Goal: Transaction & Acquisition: Book appointment/travel/reservation

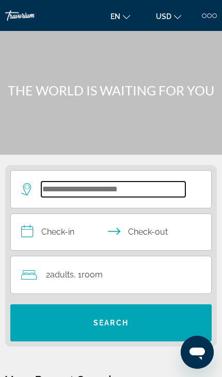
click at [141, 183] on input "Search widget" at bounding box center [113, 189] width 144 height 15
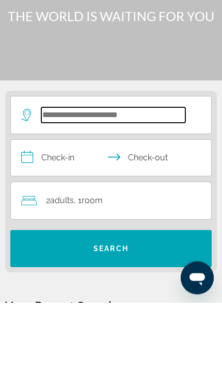
type input "*"
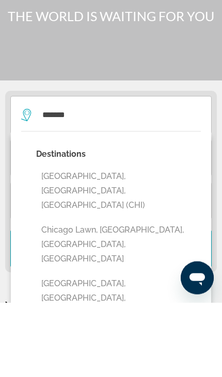
click at [53, 241] on button "[GEOGRAPHIC_DATA], [GEOGRAPHIC_DATA], [GEOGRAPHIC_DATA] (CHI)" at bounding box center [118, 265] width 165 height 49
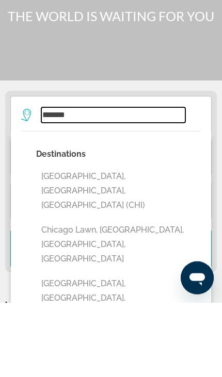
type input "**********"
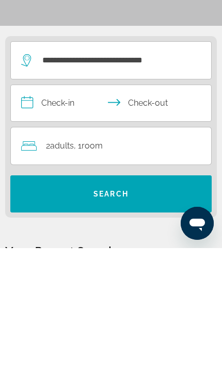
click at [57, 214] on input "**********" at bounding box center [113, 233] width 204 height 39
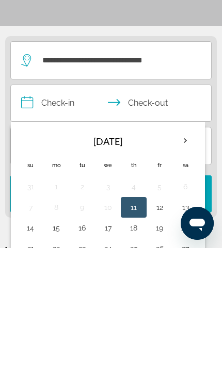
scroll to position [129, 0]
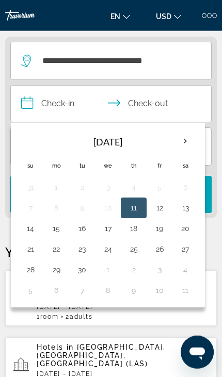
click at [188, 206] on button "13" at bounding box center [185, 208] width 14 height 14
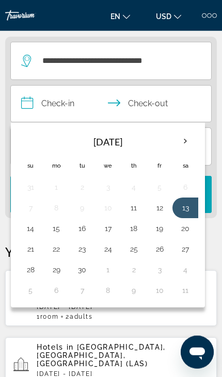
click at [29, 229] on button "14" at bounding box center [30, 229] width 14 height 14
type input "**********"
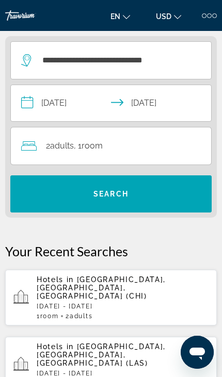
click at [62, 195] on span "Search widget" at bounding box center [110, 194] width 201 height 25
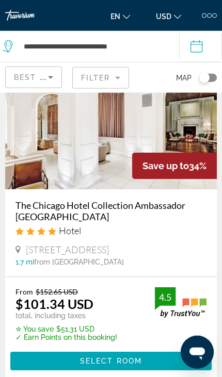
scroll to position [1925, 0]
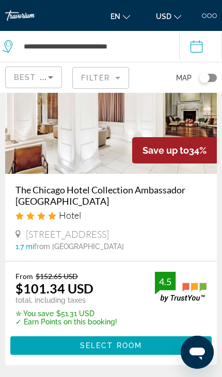
click at [119, 342] on span "Select Room" at bounding box center [111, 346] width 62 height 8
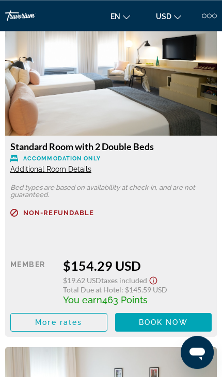
scroll to position [4209, 0]
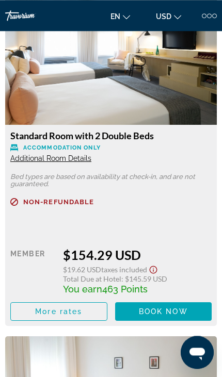
click at [170, 309] on span "Book now" at bounding box center [163, 312] width 49 height 8
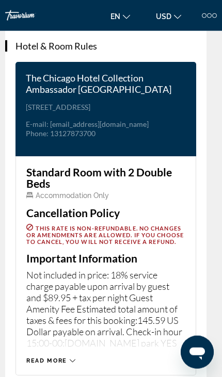
scroll to position [2530, 0]
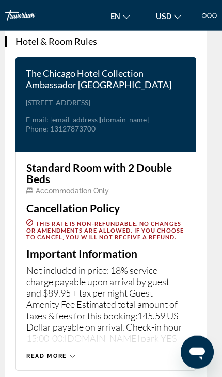
click at [125, 332] on div "Read more" at bounding box center [105, 346] width 159 height 28
click at [51, 353] on span "Read more" at bounding box center [46, 356] width 41 height 7
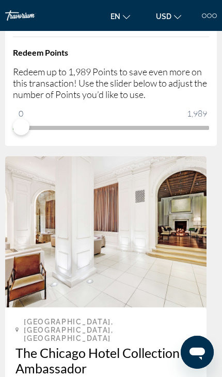
scroll to position [0, 0]
